Goal: Information Seeking & Learning: Learn about a topic

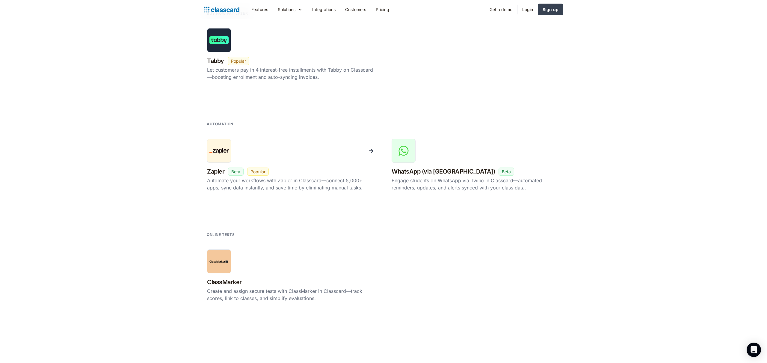
scroll to position [1031, 0]
click at [272, 275] on link "ClassMarker New Beta Popular Create and assign secure tests with ClassMarker in…" at bounding box center [291, 275] width 175 height 60
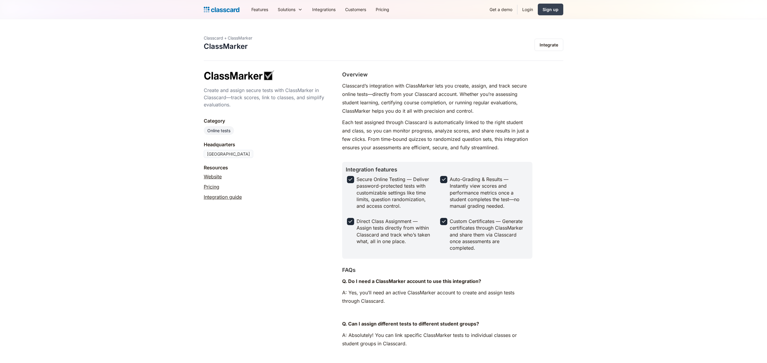
drag, startPoint x: 203, startPoint y: 76, endPoint x: 258, endPoint y: 76, distance: 54.3
click at [258, 76] on section "Classcard + ClassMarker ClassMarker Integrate Create and assign secure tests wi…" at bounding box center [383, 243] width 767 height 448
